Goal: Information Seeking & Learning: Learn about a topic

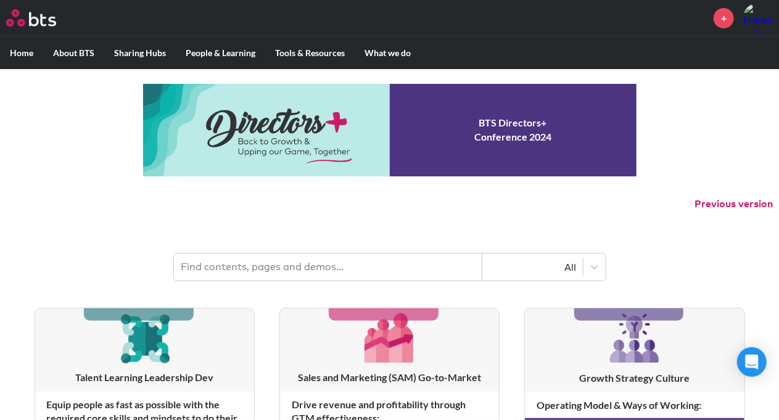
click at [341, 262] on input "text" at bounding box center [328, 267] width 309 height 27
type input "multipliers"
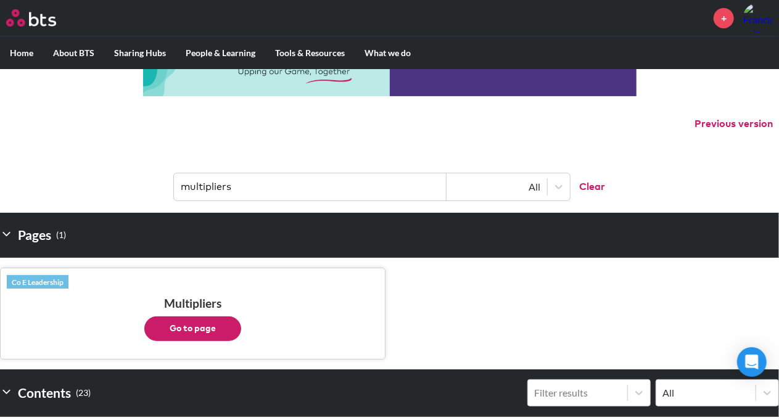
scroll to position [123, 0]
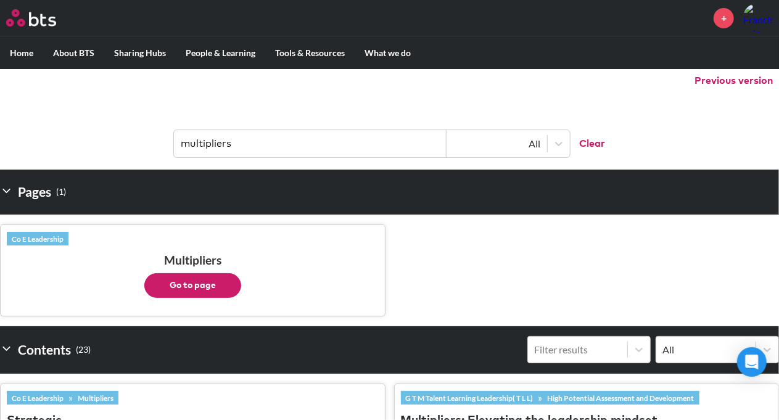
click at [196, 281] on button "Go to page" at bounding box center [192, 285] width 97 height 25
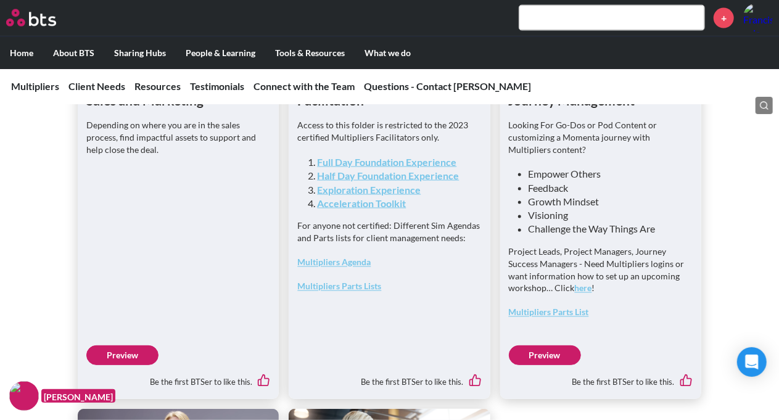
scroll to position [3332, 0]
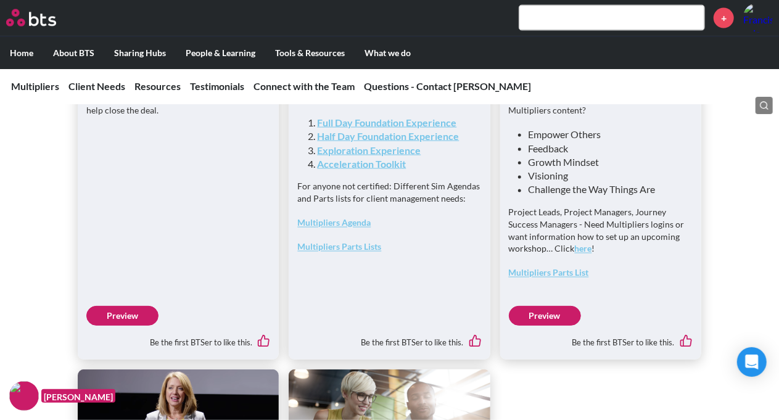
click at [351, 170] on link "Acceleration Toolkit" at bounding box center [361, 164] width 89 height 12
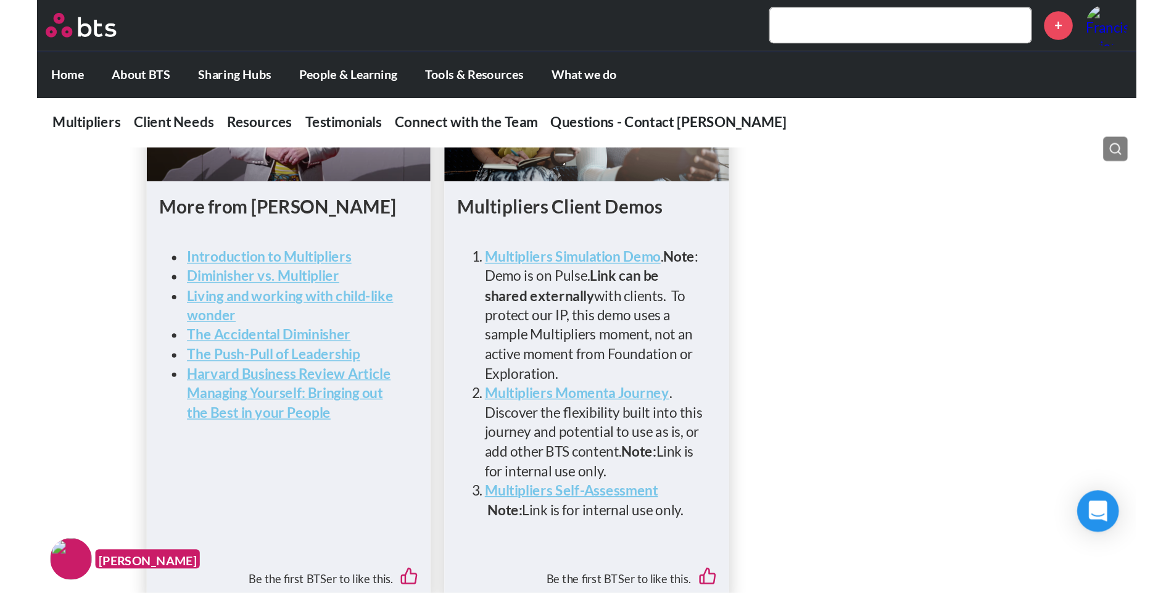
scroll to position [3702, 0]
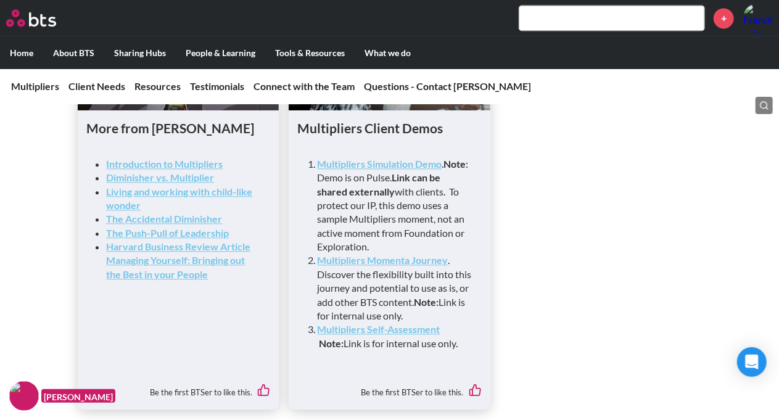
click at [217, 280] on strong "Harvard Business Review Article Managing Yourself: Bringing out the Best in you…" at bounding box center [178, 260] width 144 height 39
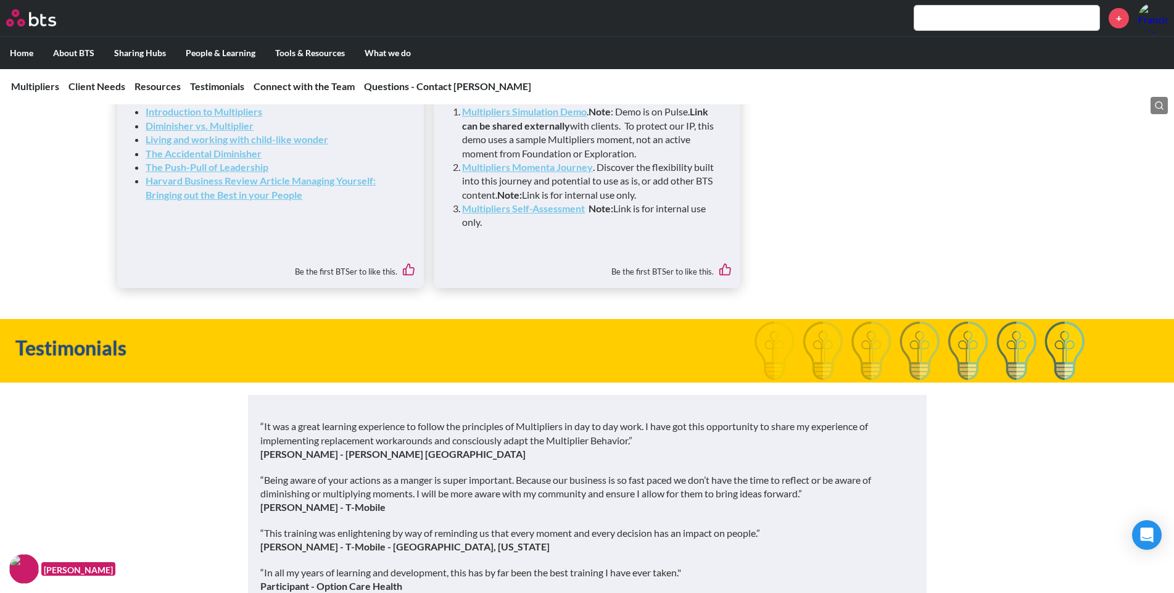
click at [228, 159] on strong "The Accidental Diminisher" at bounding box center [204, 153] width 116 height 12
